Goal: Information Seeking & Learning: Understand process/instructions

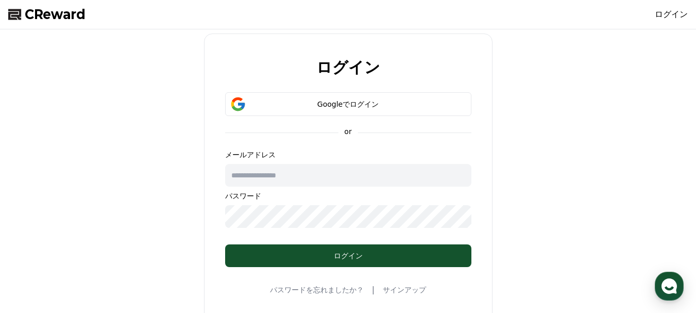
click at [343, 170] on input "text" at bounding box center [348, 175] width 246 height 23
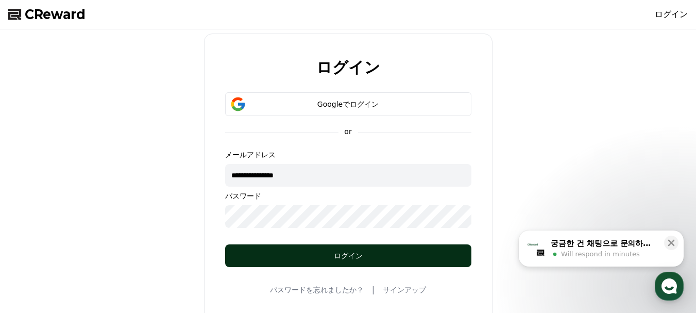
click at [335, 260] on div "ログイン" at bounding box center [348, 255] width 205 height 10
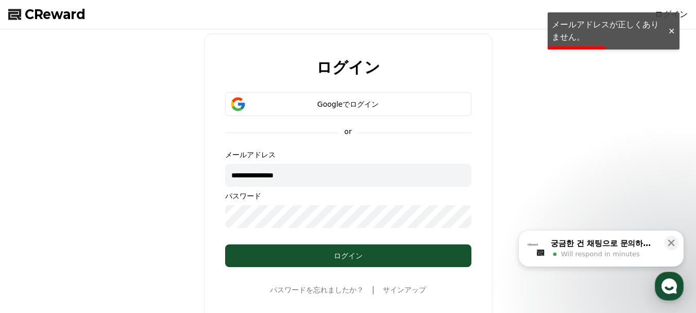
click at [324, 169] on input "**********" at bounding box center [348, 175] width 246 height 23
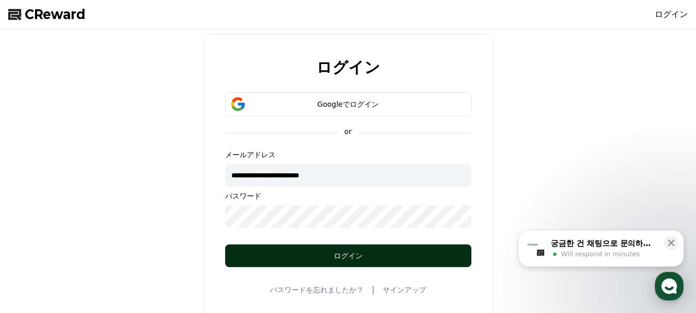
type input "**********"
click at [311, 256] on div "ログイン" at bounding box center [348, 255] width 205 height 10
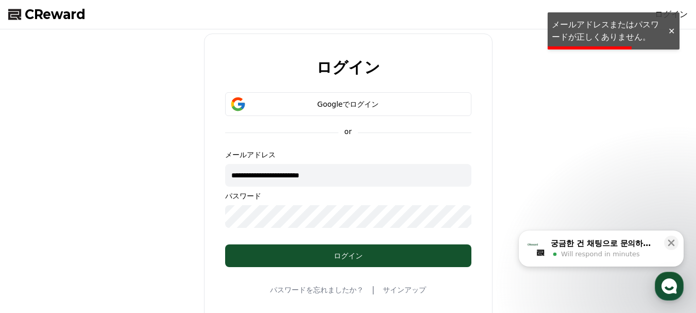
click at [421, 178] on input "**********" at bounding box center [348, 175] width 246 height 23
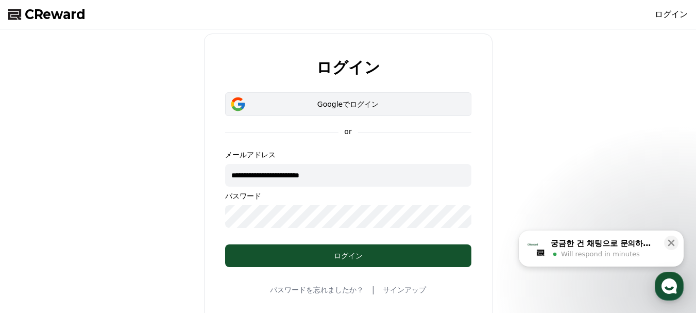
click at [413, 100] on div "Googleでログイン" at bounding box center [348, 104] width 216 height 10
click at [412, 106] on div "Googleでログイン" at bounding box center [348, 104] width 216 height 10
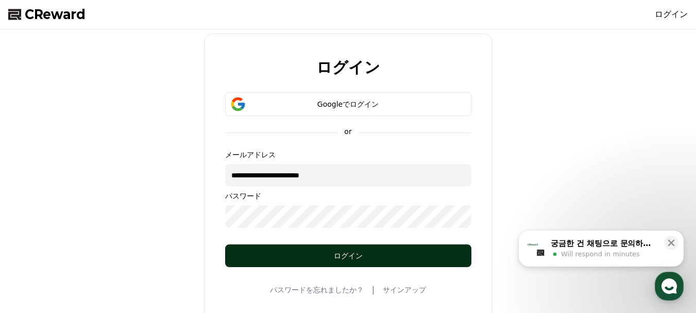
click at [359, 262] on button "ログイン" at bounding box center [348, 255] width 246 height 23
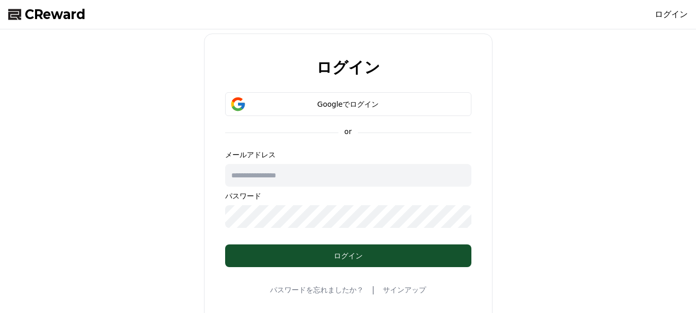
click at [363, 102] on div "Googleでログイン" at bounding box center [348, 104] width 216 height 10
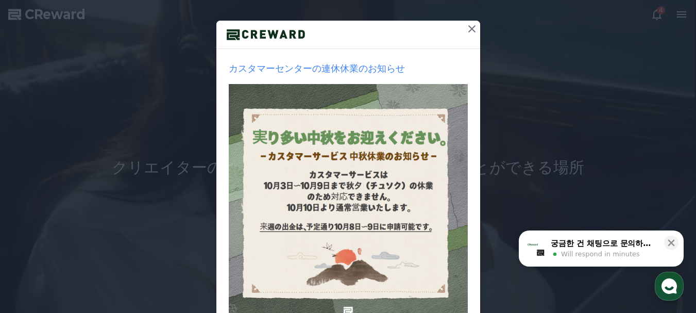
scroll to position [178, 0]
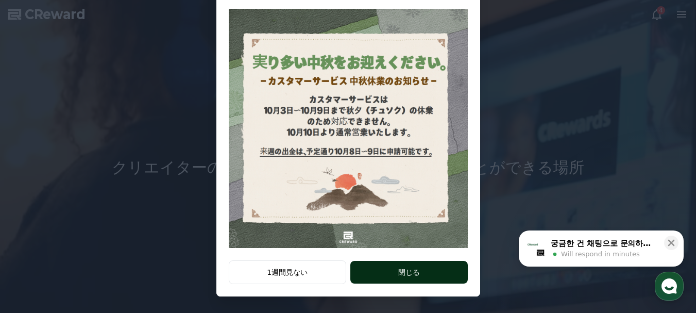
click at [424, 272] on button "閉じる" at bounding box center [408, 272] width 117 height 23
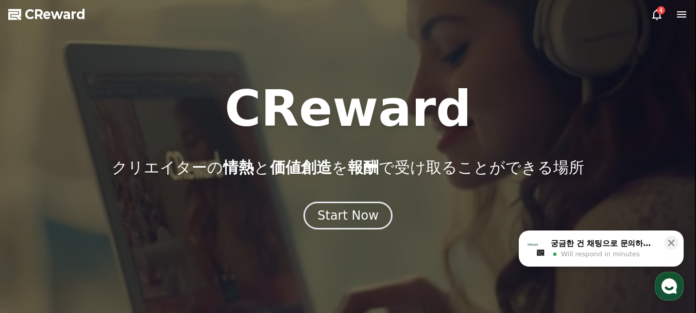
click at [653, 14] on icon at bounding box center [656, 14] width 9 height 11
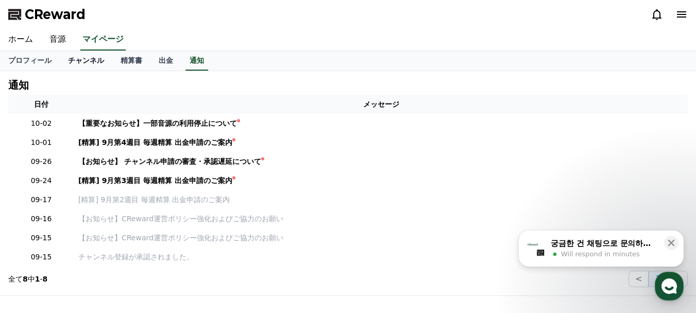
click at [73, 66] on link "チャンネル" at bounding box center [86, 61] width 53 height 20
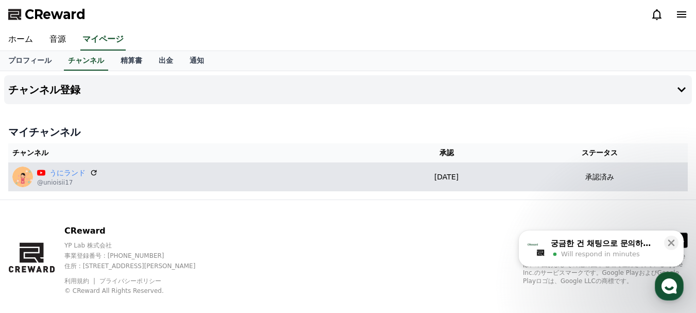
click at [58, 183] on p "@unioisii17" at bounding box center [67, 182] width 61 height 8
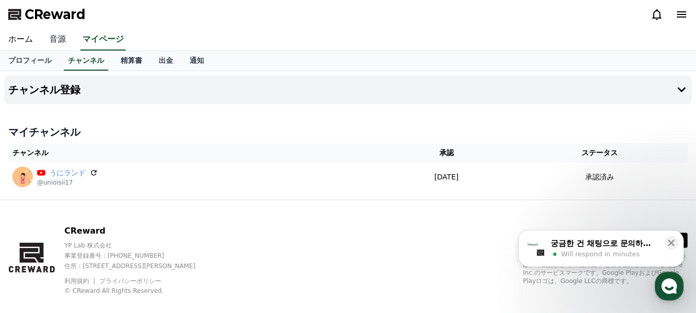
click at [53, 38] on link "音源" at bounding box center [57, 40] width 33 height 22
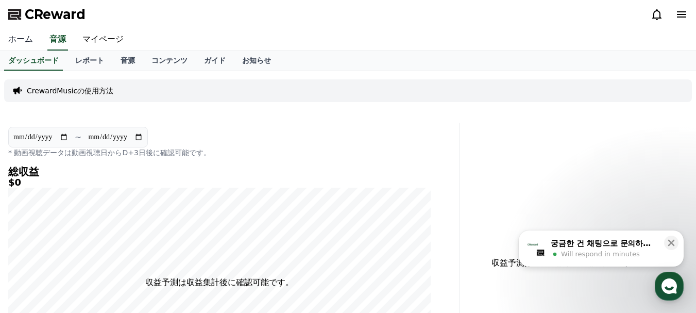
click at [13, 37] on link "ホーム" at bounding box center [20, 40] width 41 height 22
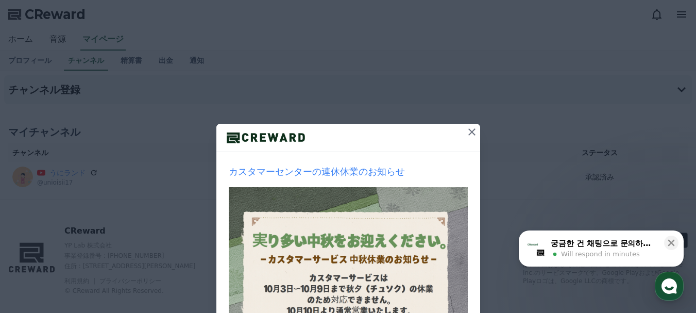
click at [468, 128] on icon at bounding box center [472, 132] width 12 height 12
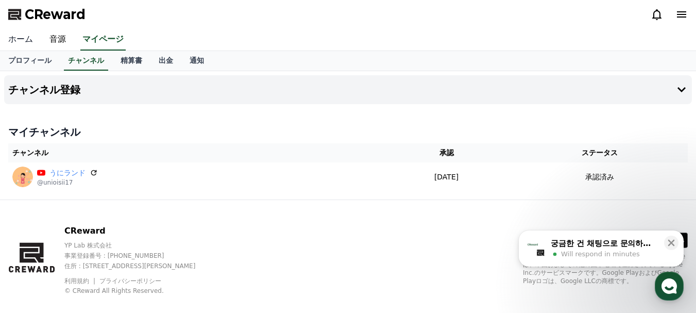
click at [23, 37] on link "ホーム" at bounding box center [20, 40] width 41 height 22
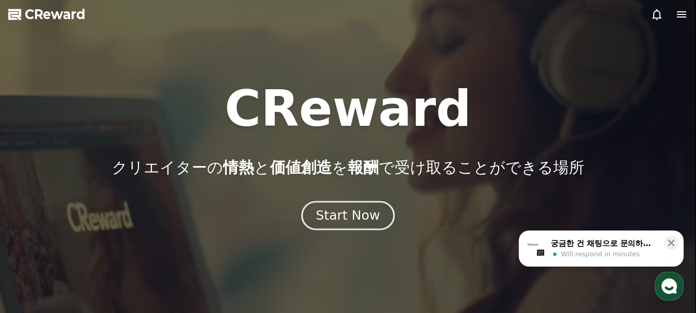
click at [349, 215] on div "Start Now" at bounding box center [348, 216] width 64 height 18
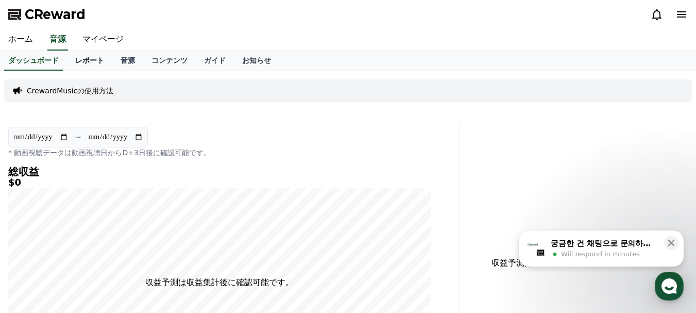
click at [72, 62] on link "レポート" at bounding box center [89, 61] width 45 height 20
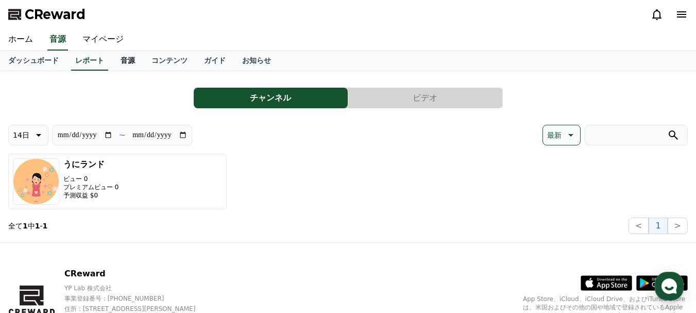
click at [112, 60] on link "音源" at bounding box center [127, 61] width 31 height 20
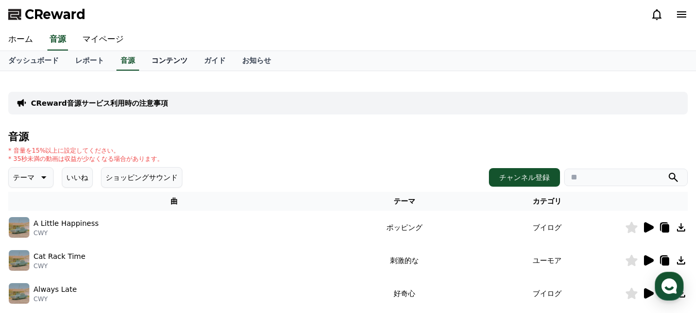
click at [145, 60] on link "コンテンツ" at bounding box center [169, 61] width 53 height 20
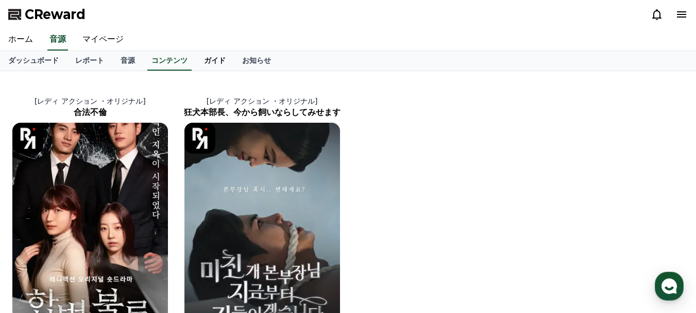
click at [196, 63] on link "ガイド" at bounding box center [215, 61] width 38 height 20
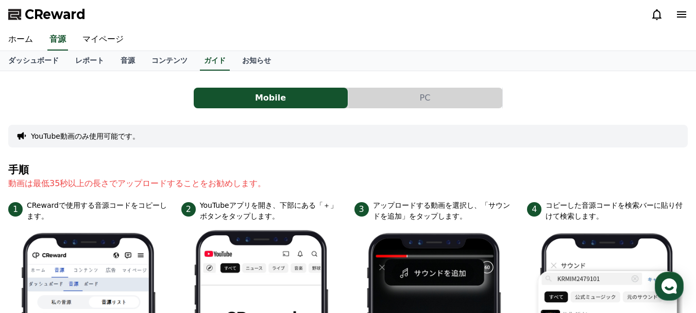
click at [465, 91] on button "PC" at bounding box center [425, 98] width 154 height 21
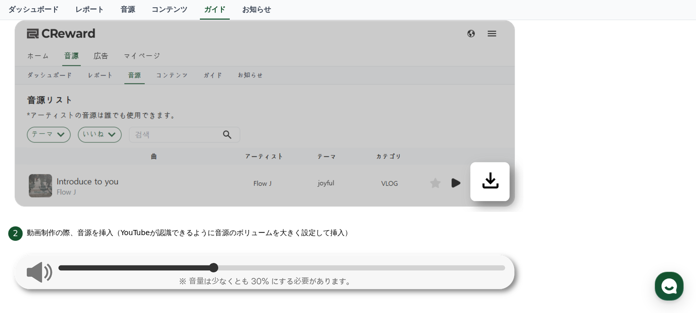
scroll to position [309, 0]
click at [42, 272] on img at bounding box center [265, 270] width 515 height 61
click at [143, 263] on img at bounding box center [265, 270] width 515 height 61
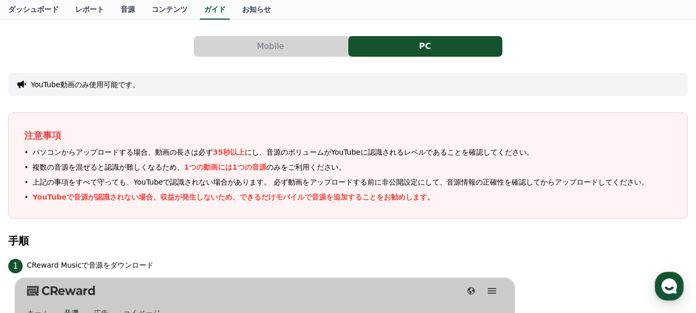
scroll to position [0, 0]
